Goal: Navigation & Orientation: Find specific page/section

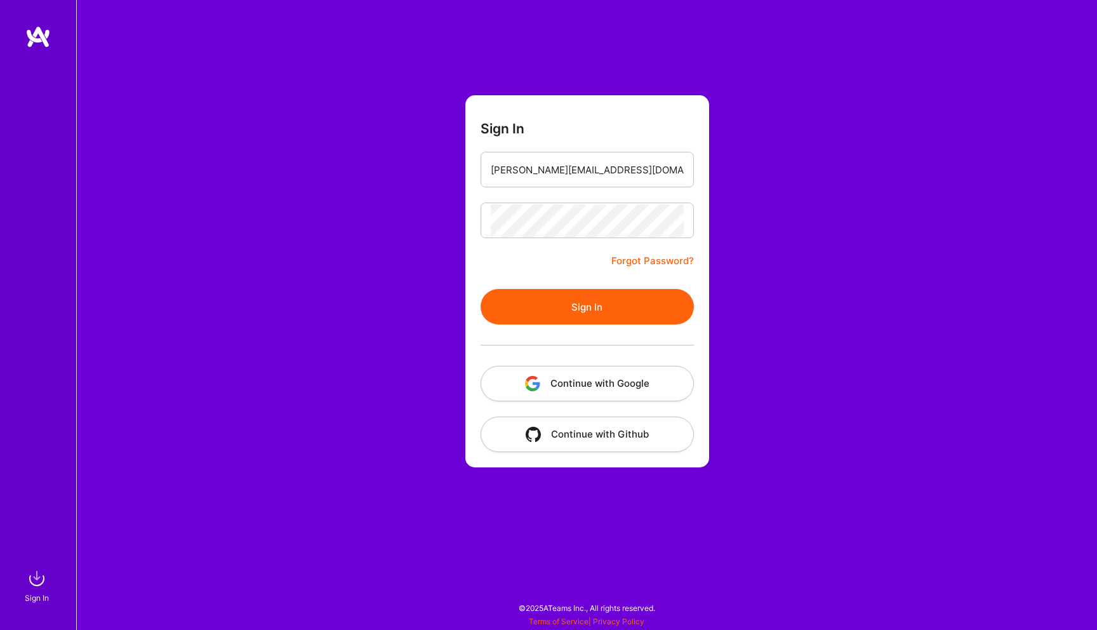
click at [540, 304] on button "Sign In" at bounding box center [587, 307] width 213 height 36
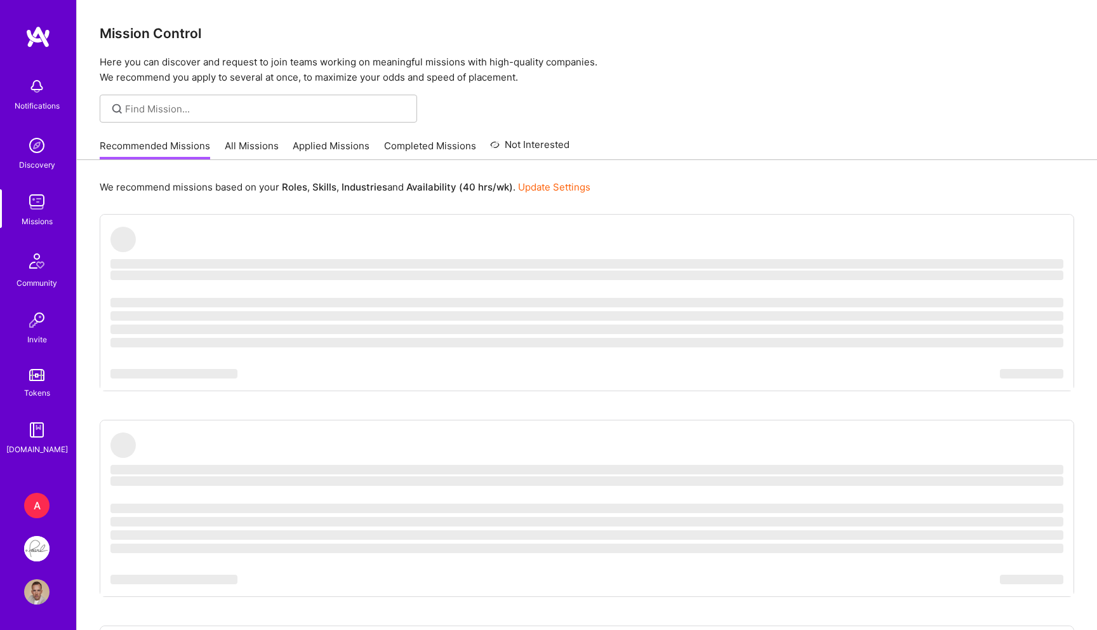
click at [43, 543] on img at bounding box center [36, 548] width 25 height 25
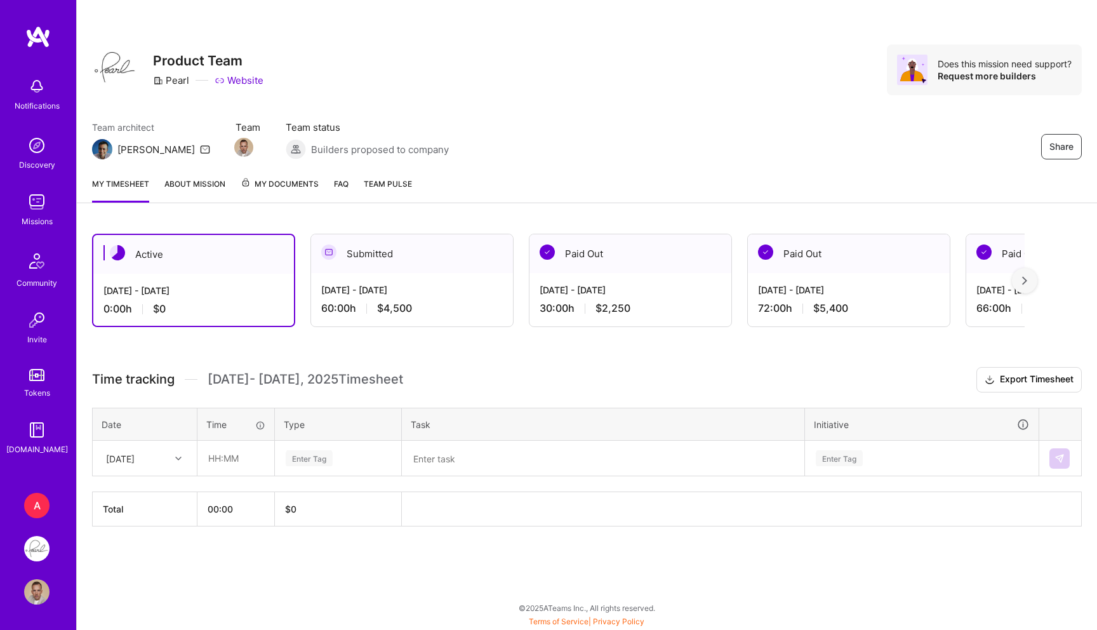
click at [258, 180] on span "My Documents" at bounding box center [280, 184] width 78 height 14
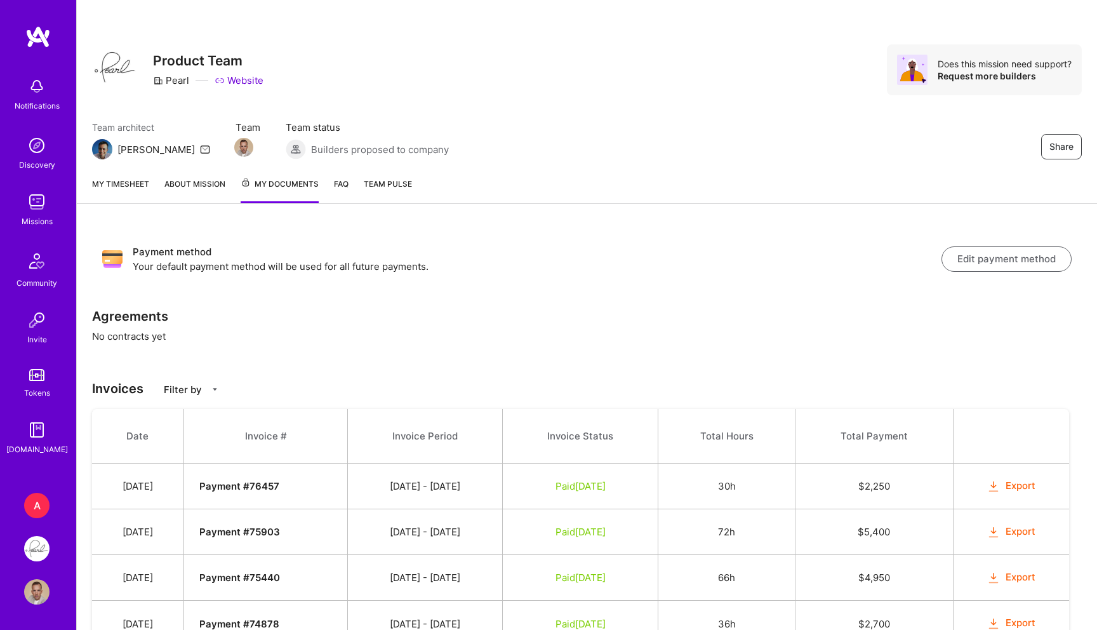
click at [186, 182] on link "About Mission" at bounding box center [194, 190] width 61 height 26
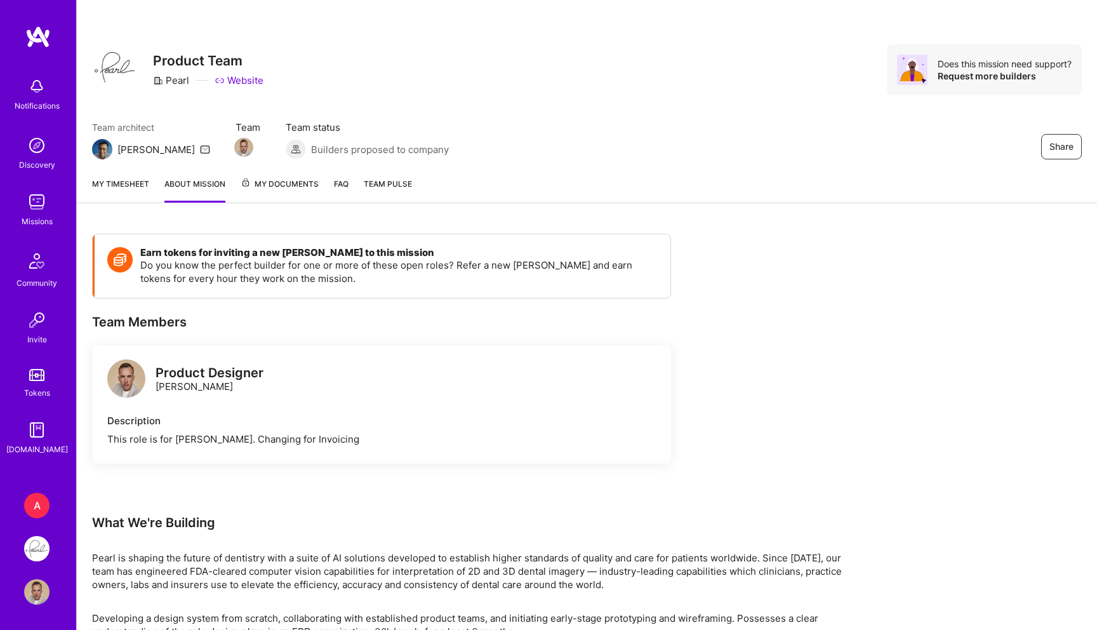
click at [300, 189] on span "My Documents" at bounding box center [280, 184] width 78 height 14
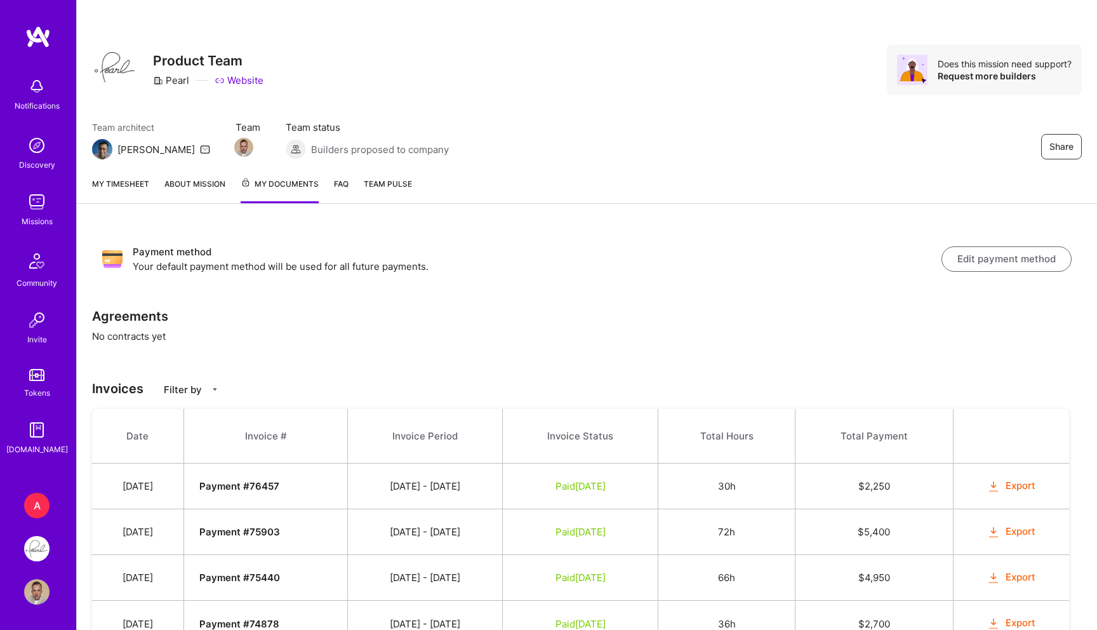
click at [344, 184] on link "FAQ" at bounding box center [341, 190] width 15 height 26
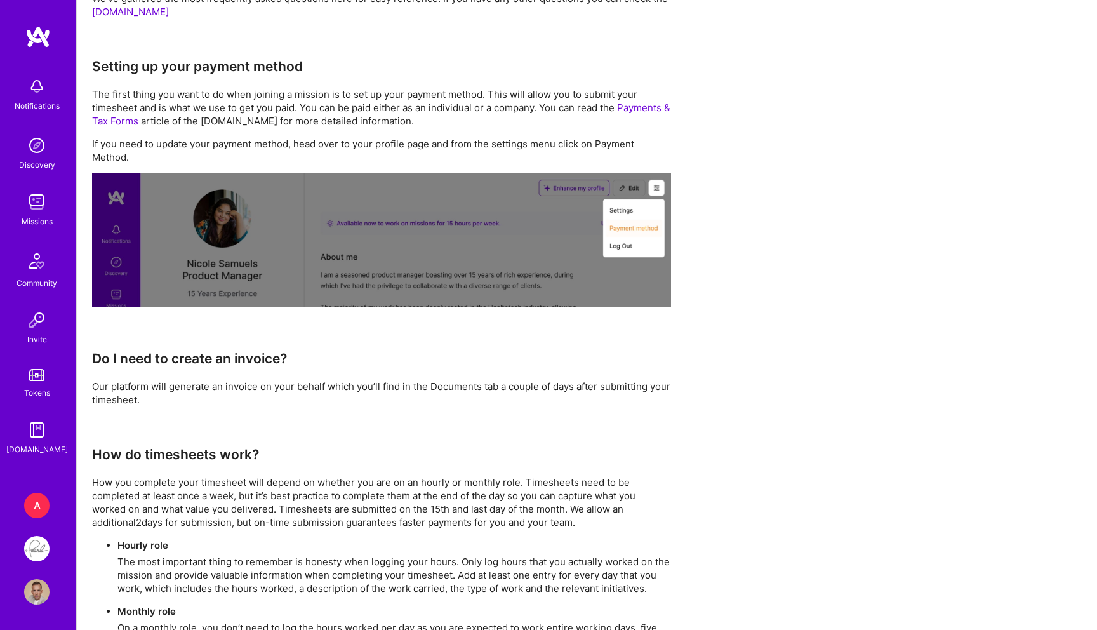
scroll to position [89, 0]
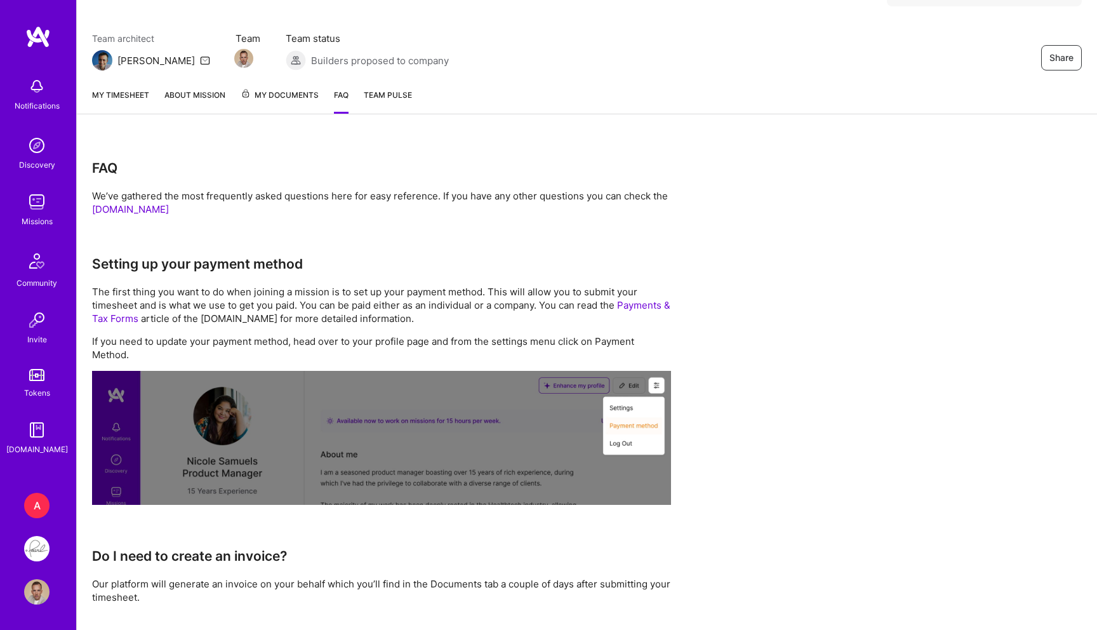
click at [389, 96] on span "Team Pulse" at bounding box center [388, 95] width 48 height 10
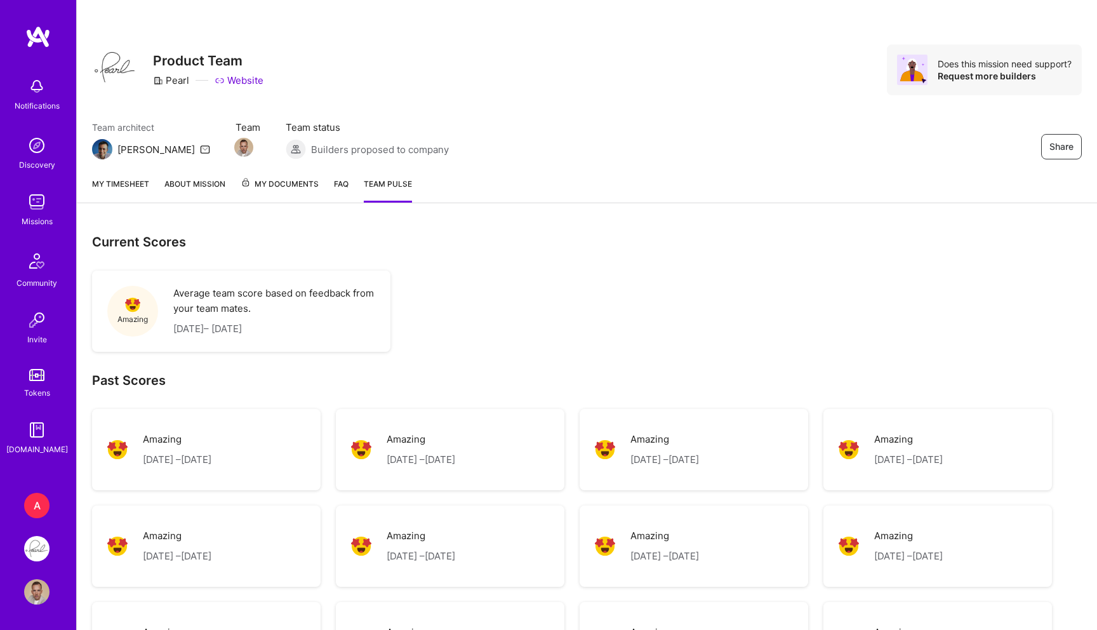
click at [227, 188] on div "My timesheet About Mission My Documents FAQ Team Pulse" at bounding box center [587, 185] width 1020 height 36
click at [229, 188] on div "My timesheet About Mission My Documents FAQ Team Pulse" at bounding box center [587, 185] width 1020 height 36
click at [204, 184] on link "About Mission" at bounding box center [194, 189] width 61 height 25
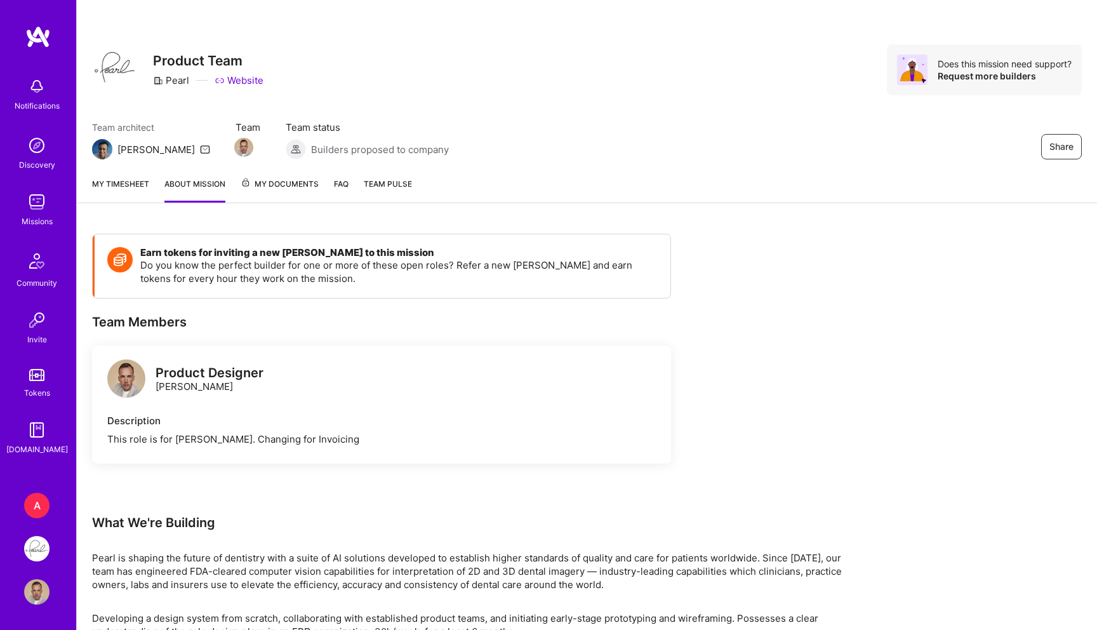
click at [112, 184] on link "My timesheet" at bounding box center [120, 189] width 57 height 25
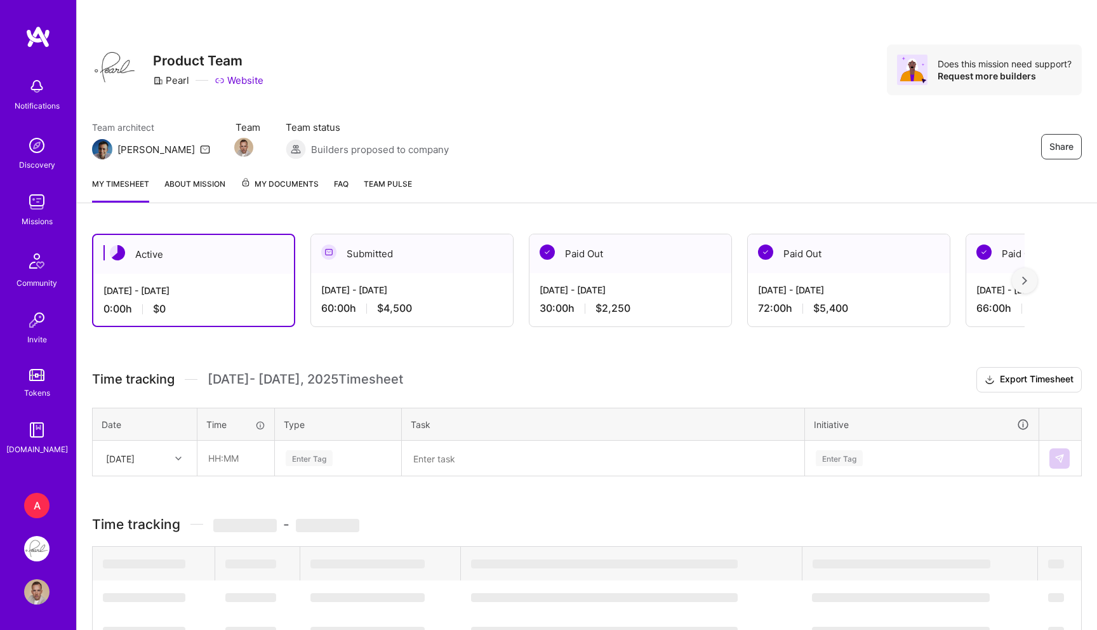
click at [279, 185] on span "My Documents" at bounding box center [280, 184] width 78 height 14
